Goal: Task Accomplishment & Management: Manage account settings

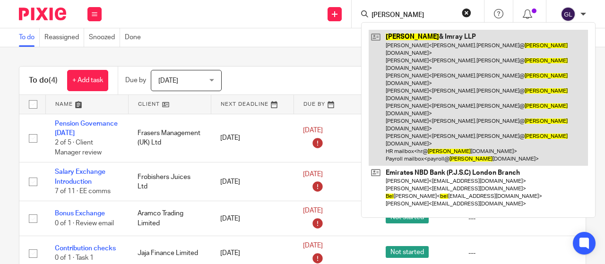
type input "abel"
click at [414, 35] on link at bounding box center [478, 98] width 219 height 136
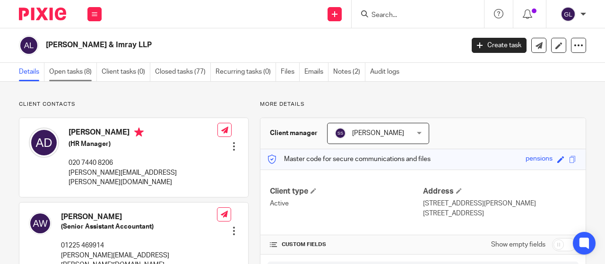
click at [75, 70] on link "Open tasks (8)" at bounding box center [73, 72] width 48 height 18
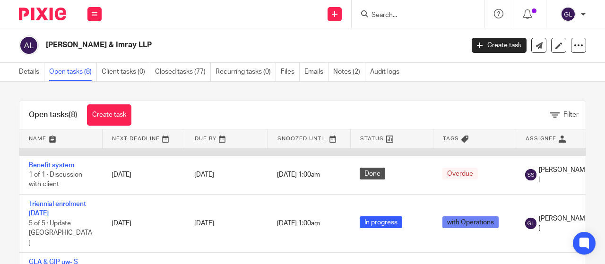
scroll to position [95, 0]
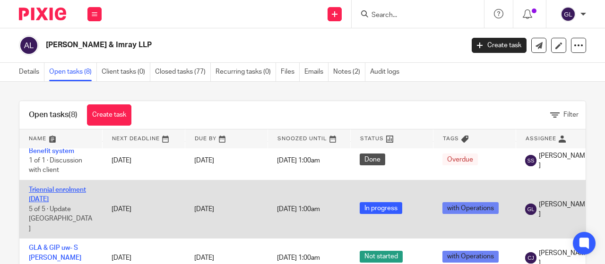
click at [61, 187] on link "Triennial enrolment 01/04/2025" at bounding box center [57, 195] width 57 height 16
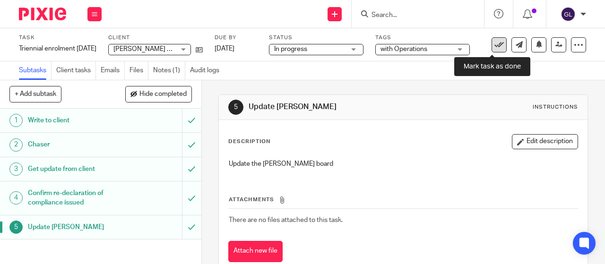
click at [494, 43] on icon at bounding box center [498, 44] width 9 height 9
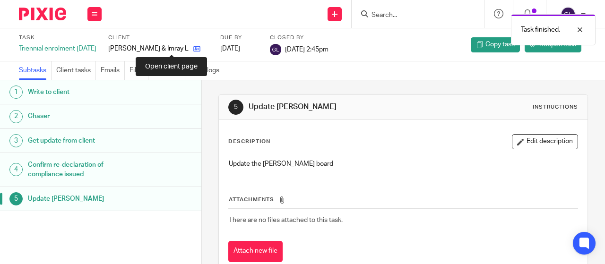
click at [193, 48] on icon at bounding box center [196, 48] width 7 height 7
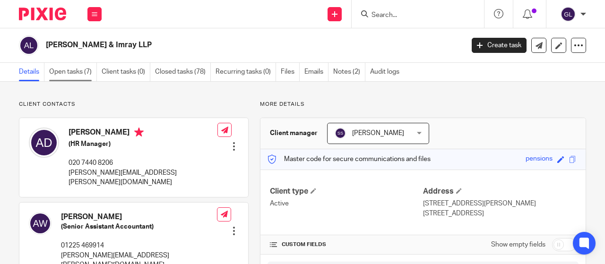
click at [73, 69] on link "Open tasks (7)" at bounding box center [73, 72] width 48 height 18
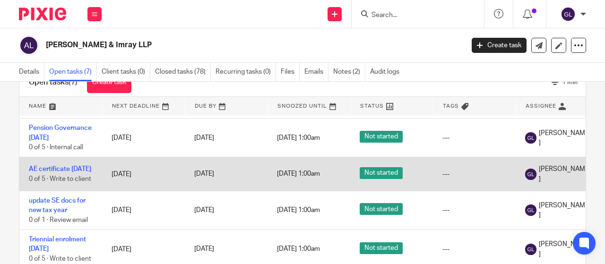
scroll to position [47, 0]
